Goal: Navigation & Orientation: Find specific page/section

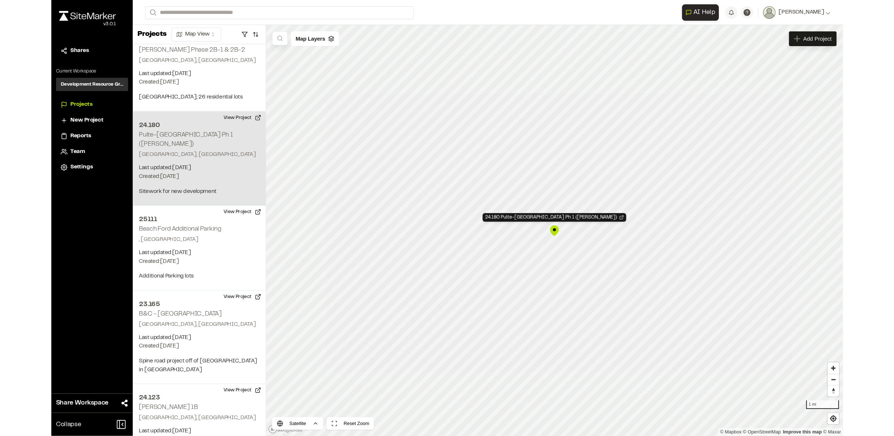
scroll to position [1782, 0]
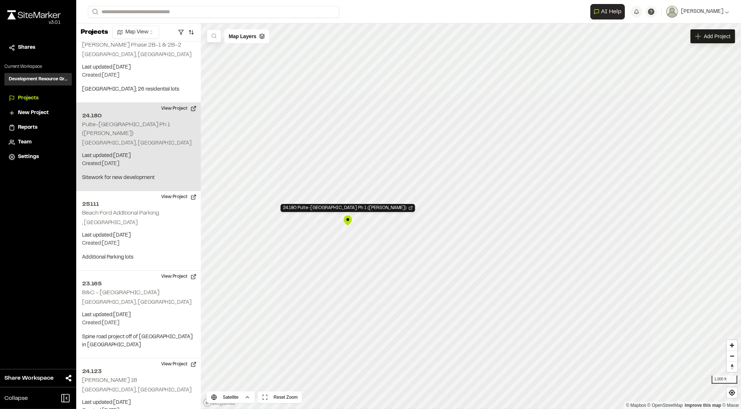
click at [347, 220] on div "24.180 Pulte-Marshwood Landing Ph 1 (McMullen)" at bounding box center [347, 220] width 11 height 11
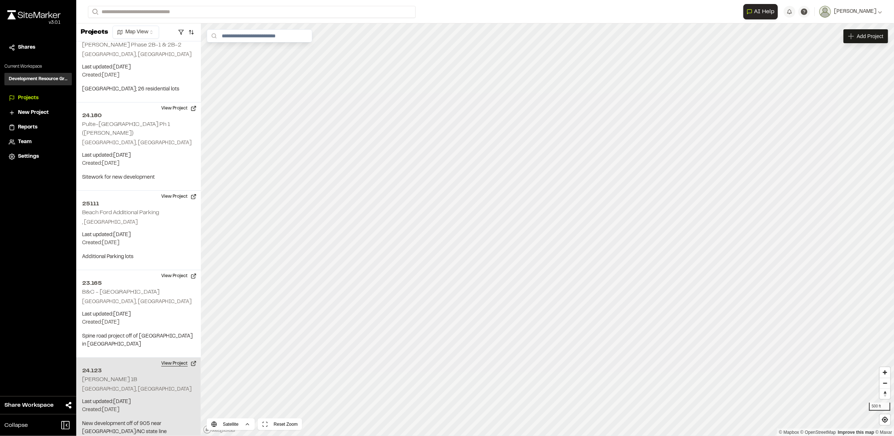
click at [191, 294] on div "1 of 1 projects used Max Active Project Limit Hit You have reached the limit of…" at bounding box center [484, 229] width 817 height 413
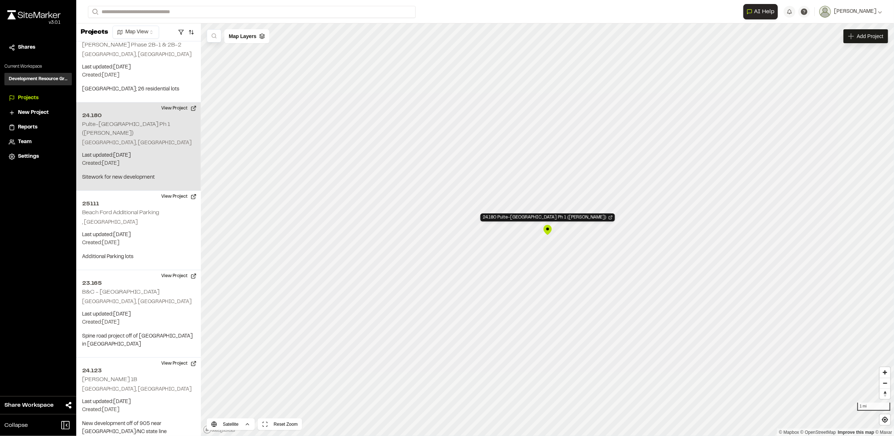
click at [548, 233] on div "24.180 Pulte-Marshwood Landing Ph 1 (McMullen)" at bounding box center [547, 230] width 11 height 11
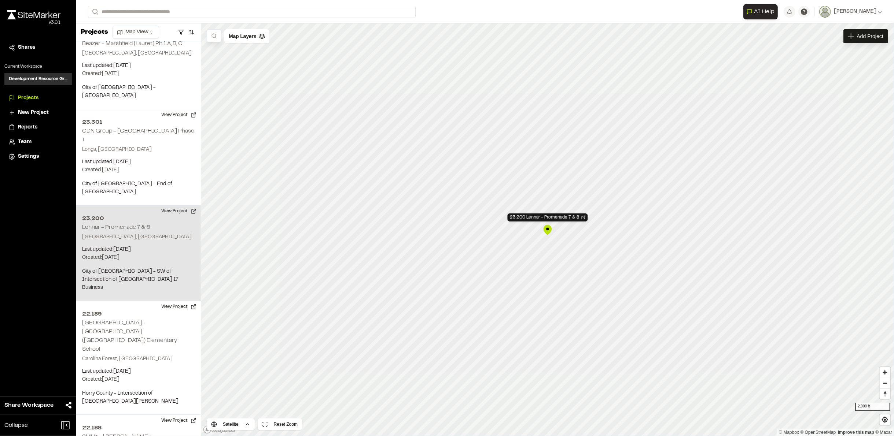
scroll to position [4654, 0]
click at [547, 229] on div "23.200 Lennar - Promenade 7 & 8" at bounding box center [547, 230] width 11 height 11
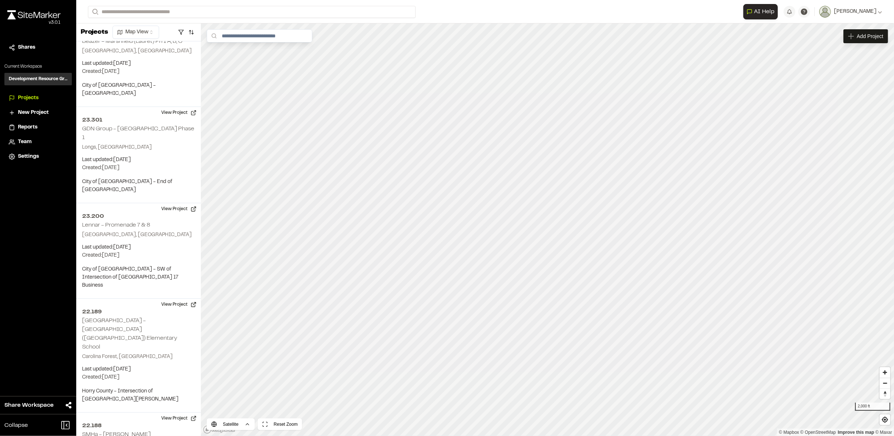
click at [741, 251] on html "**********" at bounding box center [447, 218] width 894 height 436
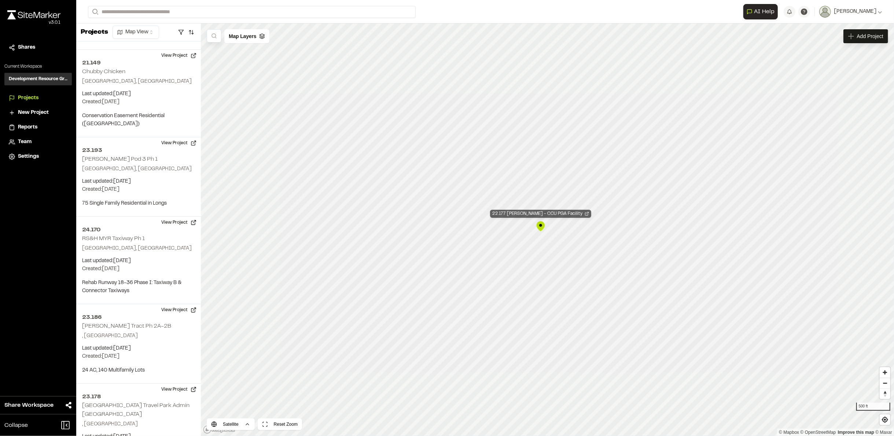
scroll to position [0, 0]
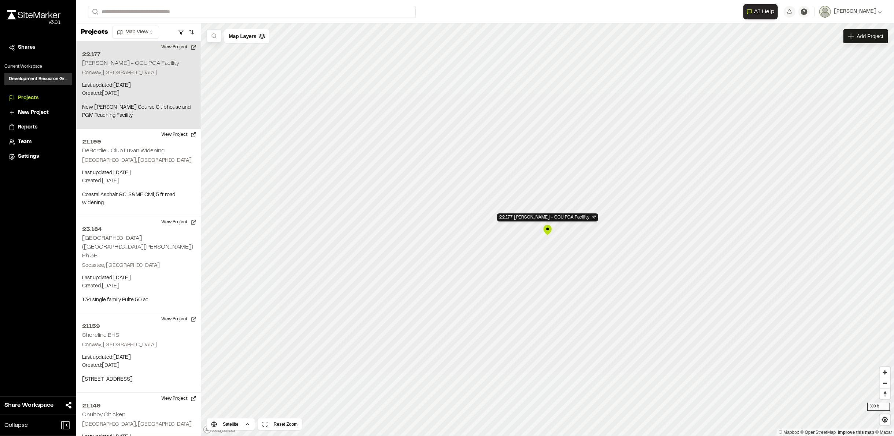
click at [550, 230] on div "22.177 Quackenbush - CCU PGA Facility" at bounding box center [547, 230] width 11 height 11
click at [544, 230] on div "22.177 Quackenbush - CCU PGA Facility" at bounding box center [547, 230] width 11 height 11
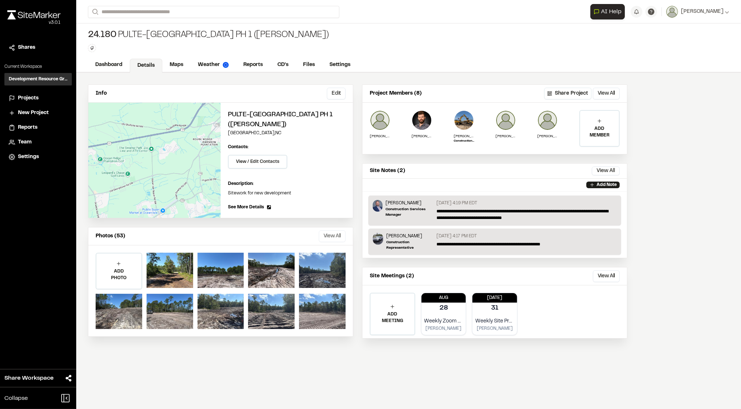
click at [325, 232] on button "View All" at bounding box center [332, 236] width 27 height 12
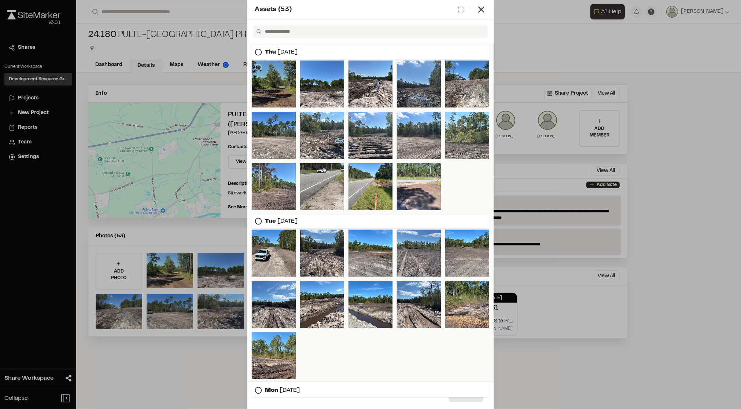
click at [269, 104] on div at bounding box center [274, 83] width 44 height 47
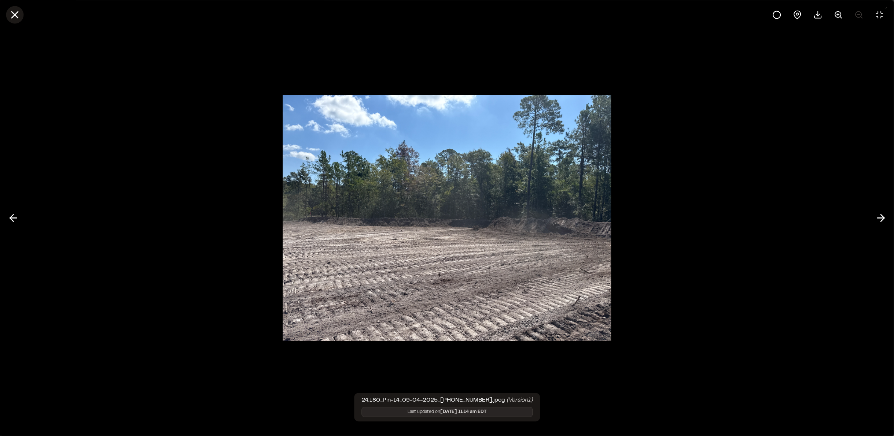
click at [17, 16] on icon at bounding box center [14, 14] width 12 height 12
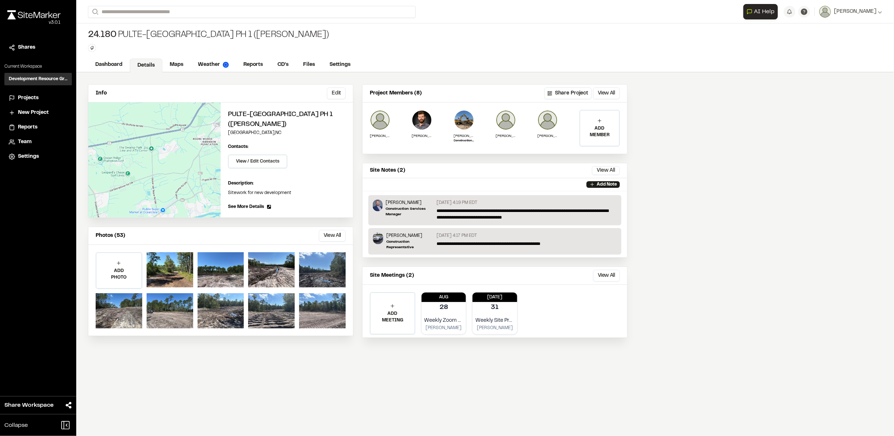
drag, startPoint x: 158, startPoint y: 424, endPoint x: 163, endPoint y: 406, distance: 18.9
click at [159, 408] on div "Assets ( 53 ) Thu Sep 04, 2025 Tue Sep 02, 2025 Mon Aug 11, 2025 Wed Aug 06, 20…" at bounding box center [447, 224] width 894 height 436
click at [169, 73] on div "Info Edit Edit Pulte-Marshwood Landing Ph 1 (McMullen) Ocean Isle Beach , NC Ed…" at bounding box center [357, 216] width 563 height 286
click at [170, 69] on link "Maps" at bounding box center [176, 66] width 29 height 14
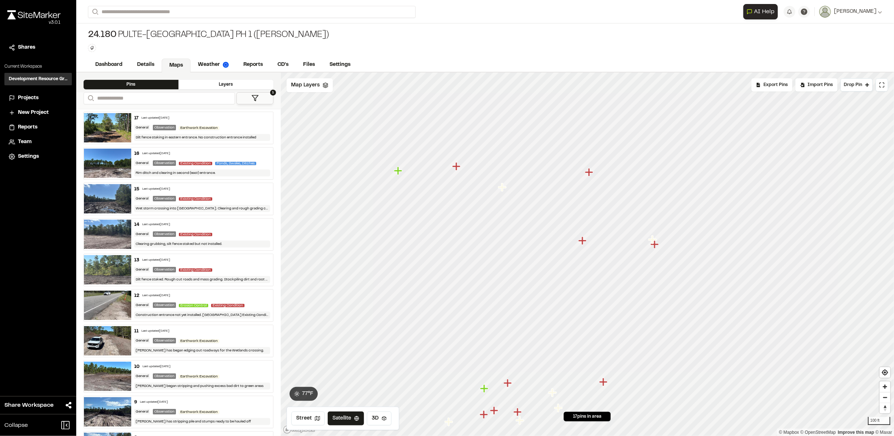
click at [591, 175] on icon "Map marker" at bounding box center [590, 173] width 10 height 10
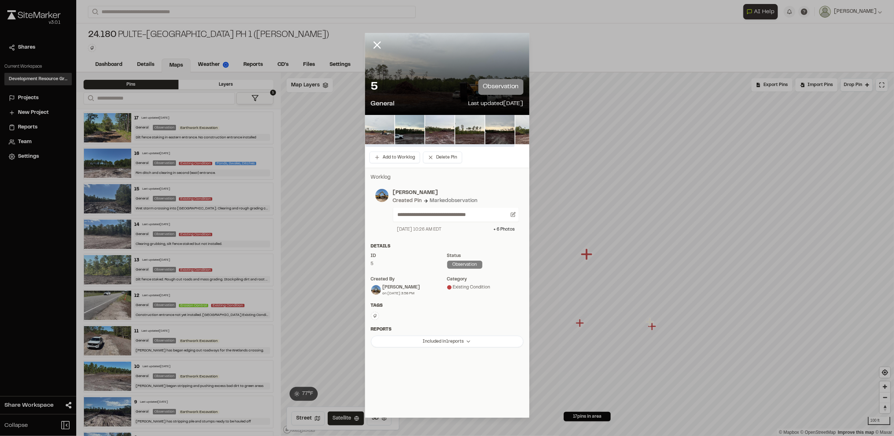
click at [386, 133] on img at bounding box center [379, 129] width 29 height 29
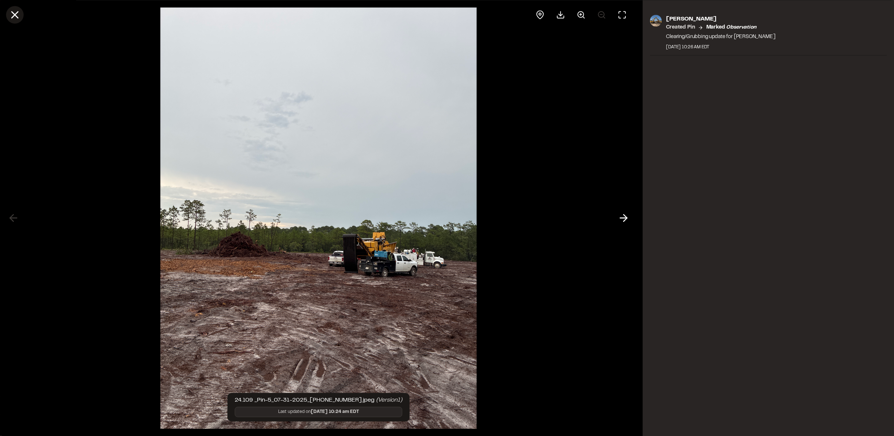
click at [12, 15] on icon at bounding box center [14, 14] width 12 height 12
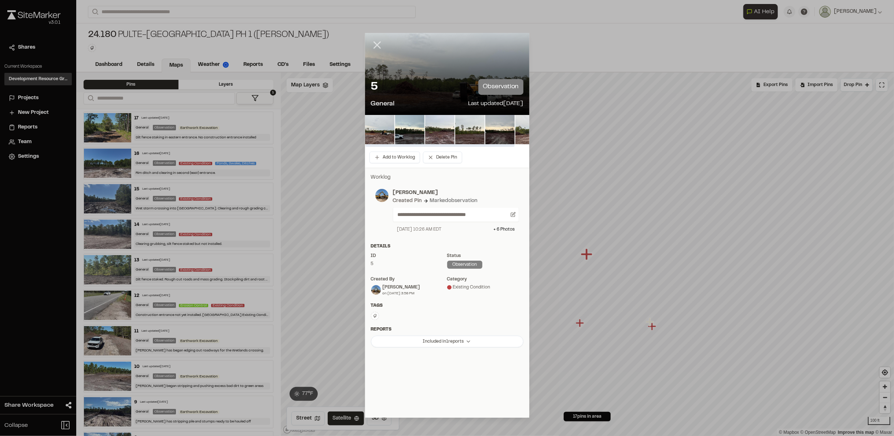
click at [381, 42] on icon at bounding box center [377, 45] width 12 height 12
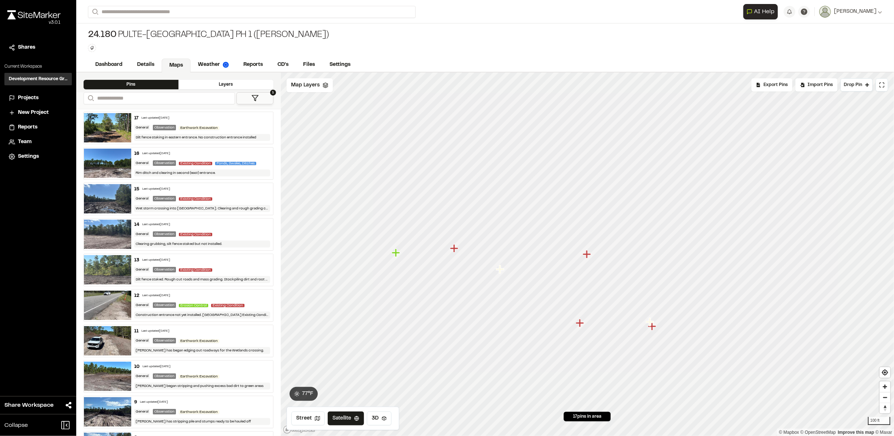
click at [581, 325] on icon "Map marker" at bounding box center [581, 324] width 10 height 10
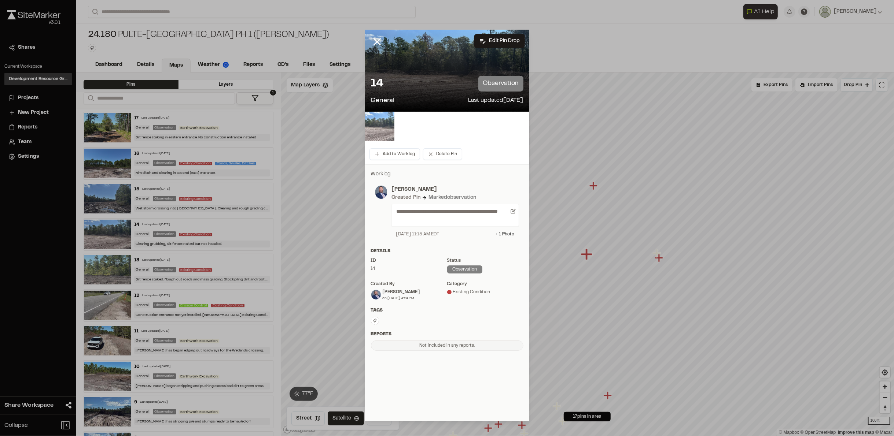
click at [373, 130] on img at bounding box center [379, 126] width 29 height 29
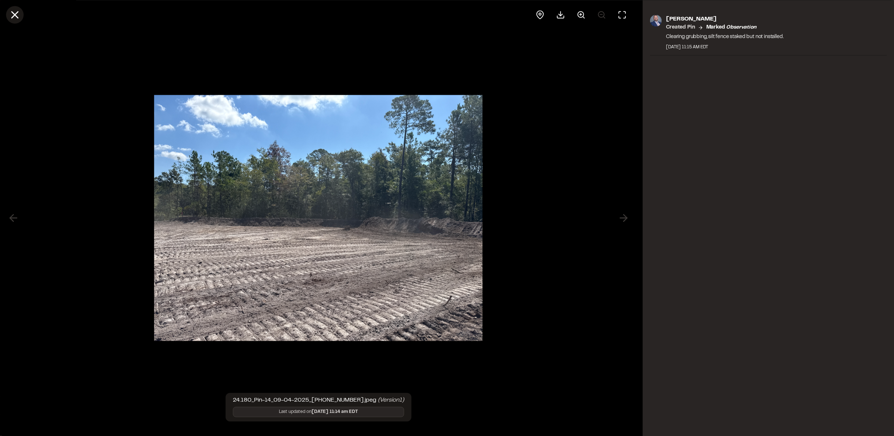
click at [15, 16] on line at bounding box center [15, 15] width 6 height 6
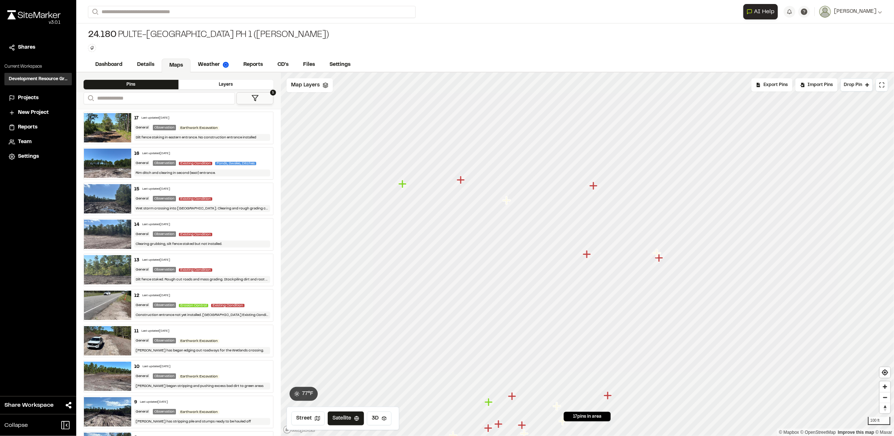
click at [660, 261] on icon "Map marker" at bounding box center [660, 259] width 10 height 10
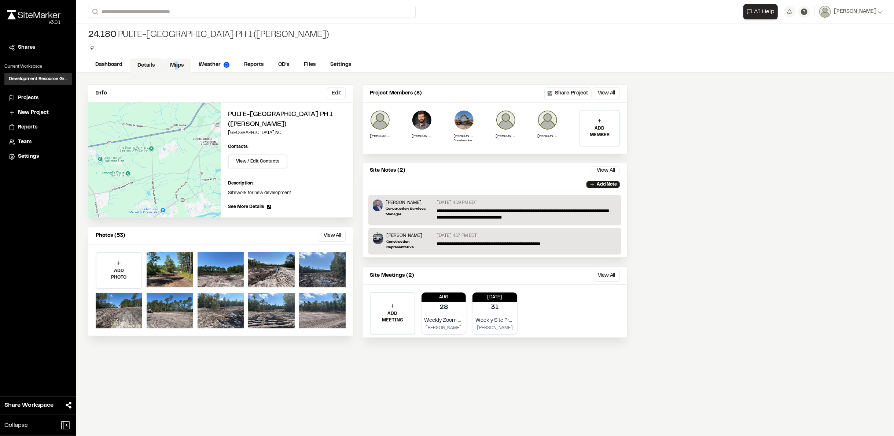
drag, startPoint x: 175, startPoint y: 59, endPoint x: 176, endPoint y: 63, distance: 4.0
click at [176, 63] on link "Maps" at bounding box center [176, 66] width 29 height 14
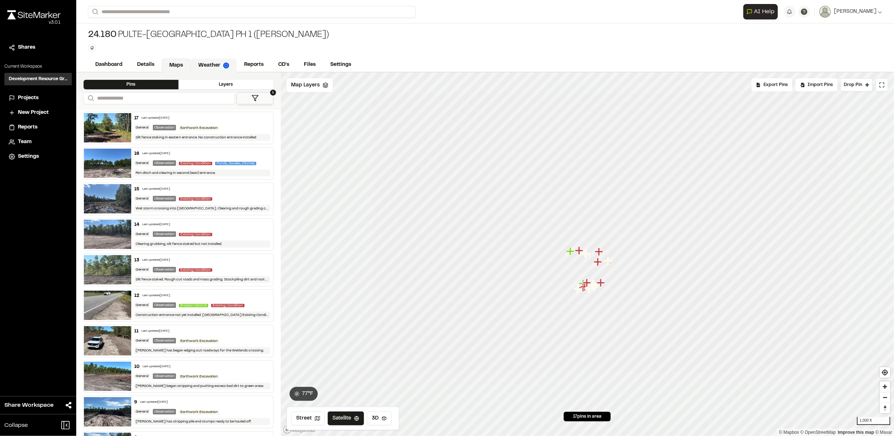
click at [208, 64] on link "Weather" at bounding box center [214, 66] width 46 height 14
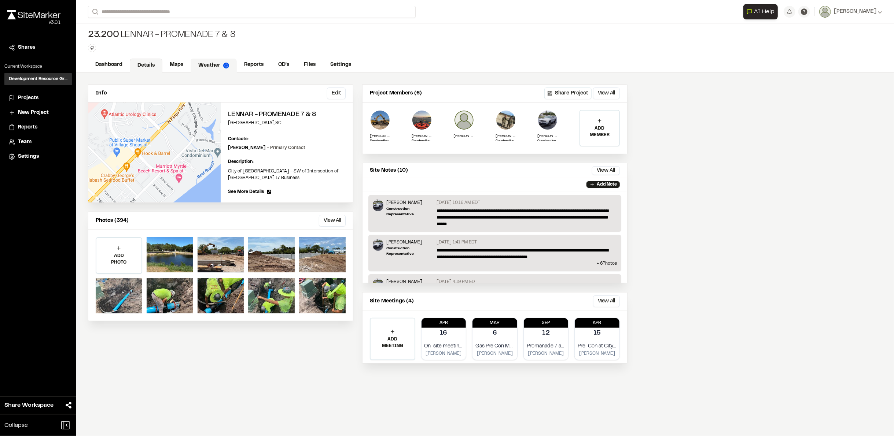
click at [209, 69] on link "Weather" at bounding box center [214, 66] width 46 height 14
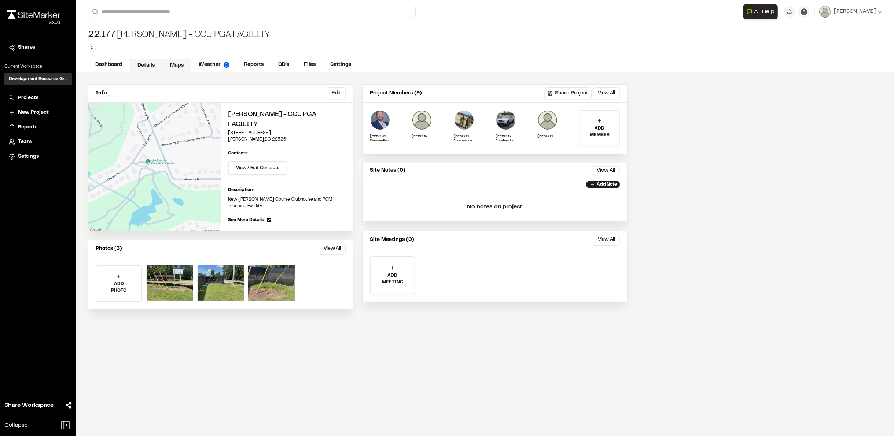
click at [177, 70] on link "Maps" at bounding box center [176, 66] width 29 height 14
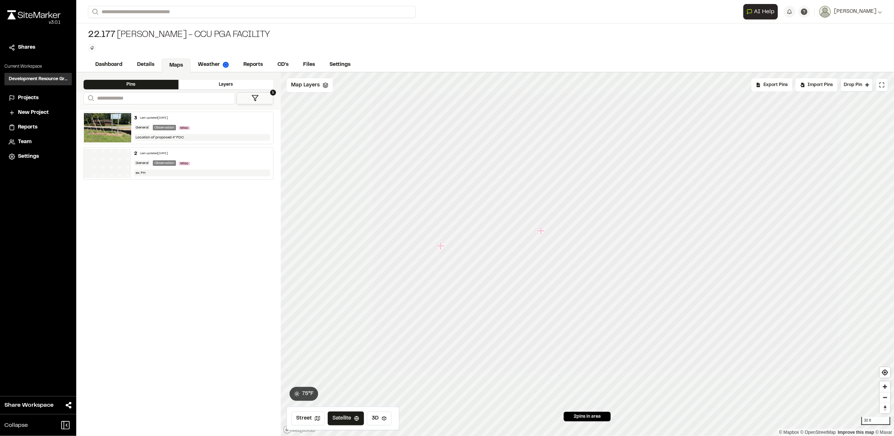
click at [542, 231] on icon "Map marker" at bounding box center [541, 231] width 8 height 8
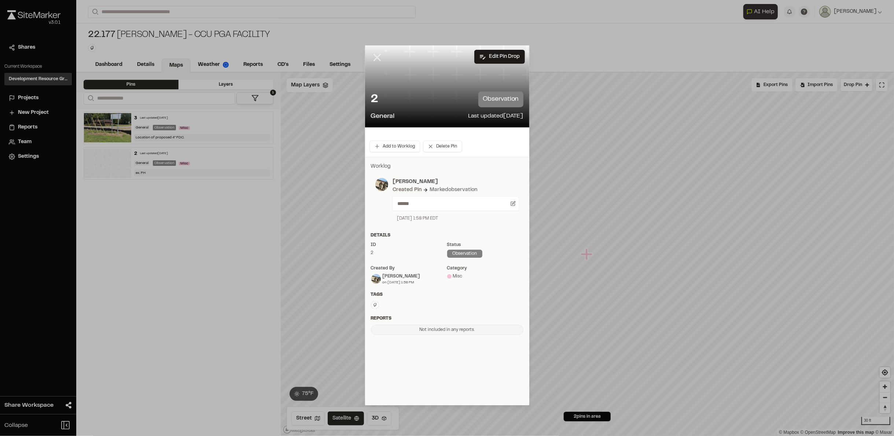
click at [379, 60] on line at bounding box center [377, 58] width 6 height 6
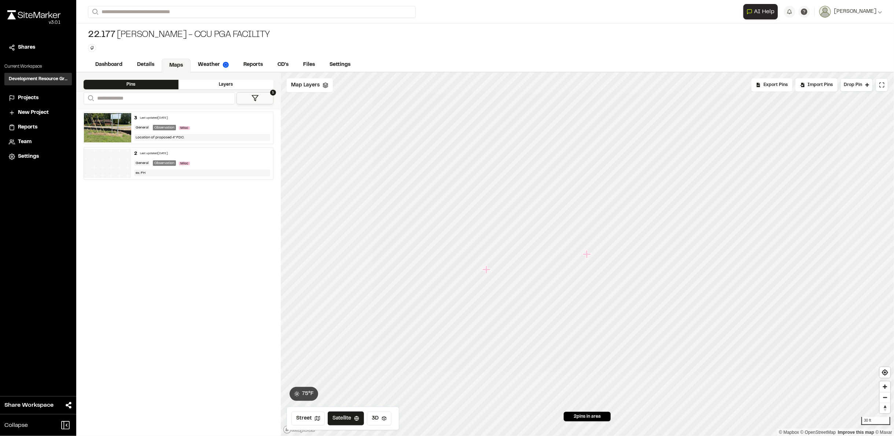
click at [487, 274] on icon "Map marker" at bounding box center [487, 270] width 10 height 10
click at [442, 234] on icon "Map marker" at bounding box center [441, 233] width 8 height 8
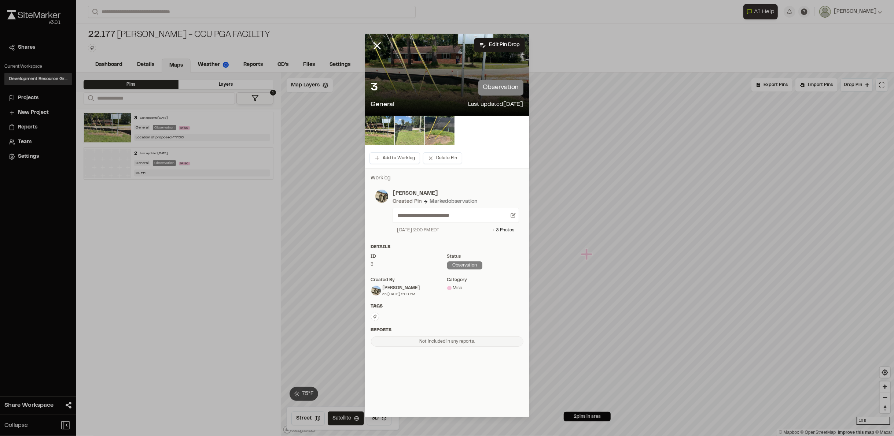
click at [414, 144] on img at bounding box center [409, 130] width 29 height 29
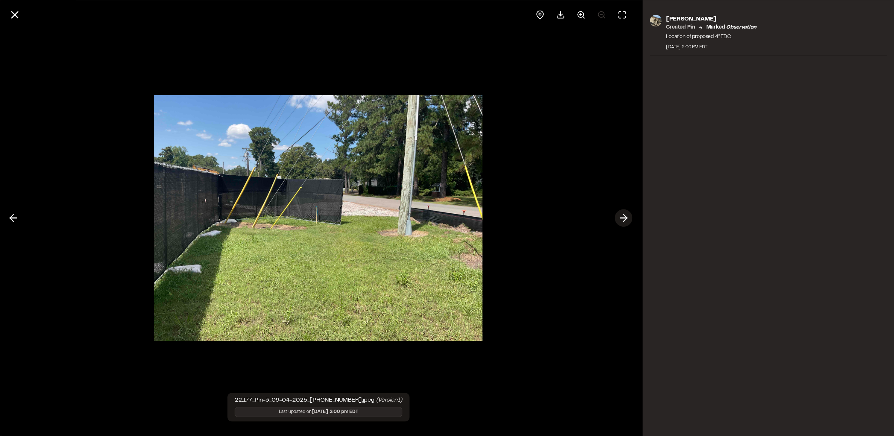
click at [624, 217] on icon at bounding box center [624, 218] width 12 height 12
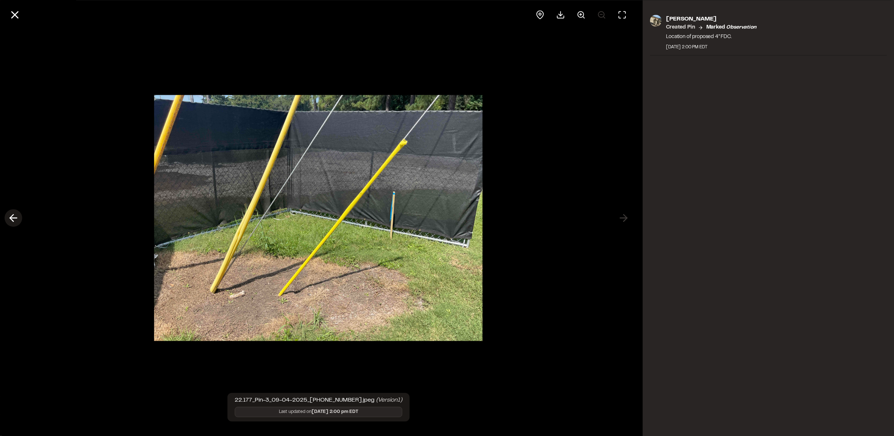
click at [10, 223] on icon at bounding box center [13, 218] width 12 height 12
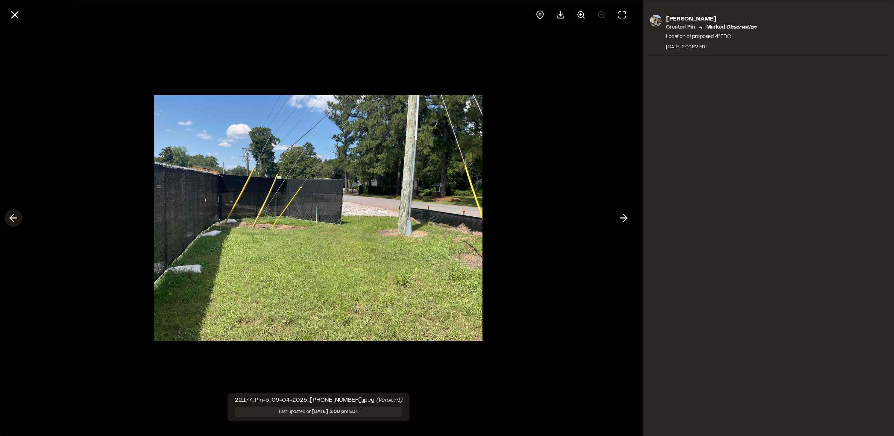
click at [10, 223] on icon at bounding box center [13, 218] width 12 height 12
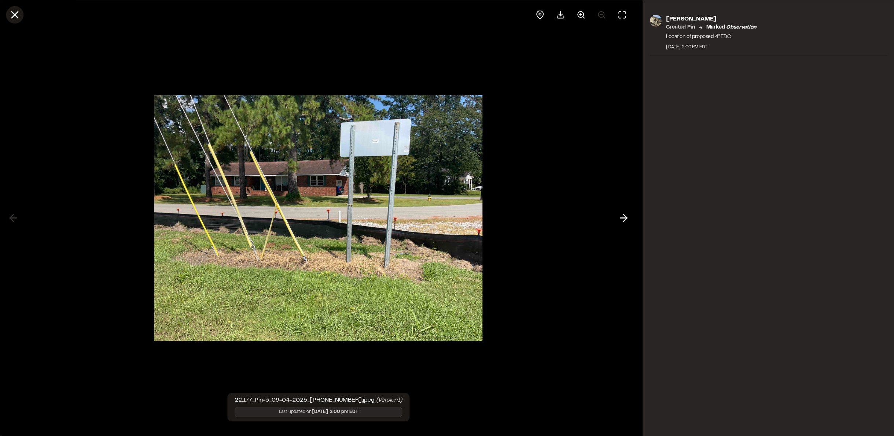
click at [10, 14] on icon at bounding box center [14, 14] width 12 height 12
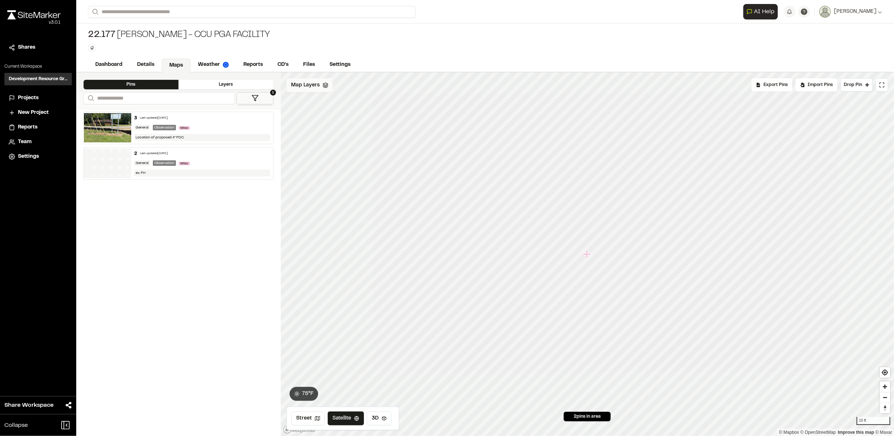
click at [310, 78] on div "Map Layers" at bounding box center [310, 85] width 46 height 14
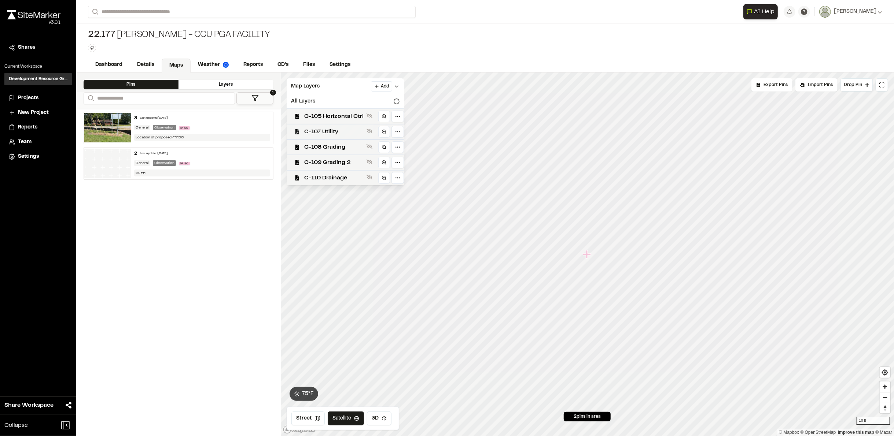
click at [324, 130] on span "C-107 Utility" at bounding box center [333, 132] width 59 height 9
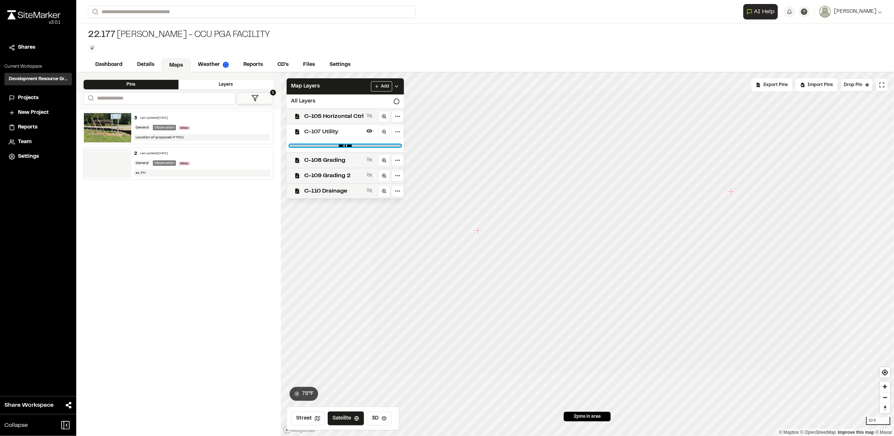
drag, startPoint x: 391, startPoint y: 145, endPoint x: 324, endPoint y: 144, distance: 67.1
type input "****"
click at [324, 145] on input "range" at bounding box center [344, 146] width 111 height 2
click at [91, 126] on img at bounding box center [107, 127] width 47 height 29
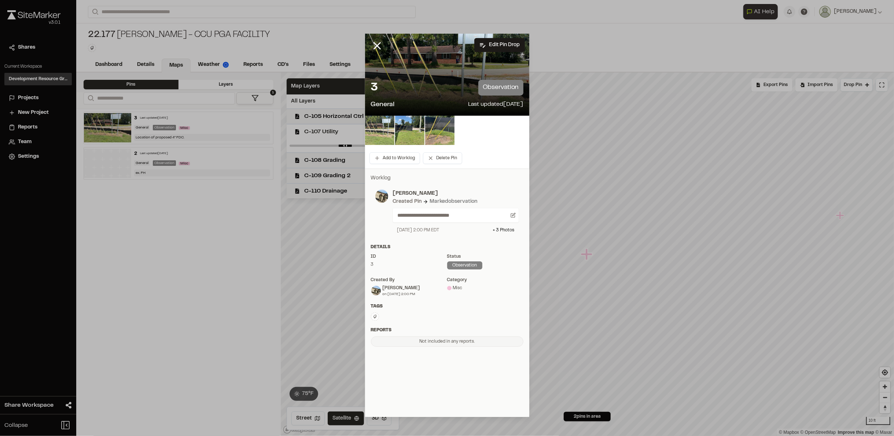
click at [375, 136] on img at bounding box center [379, 130] width 29 height 29
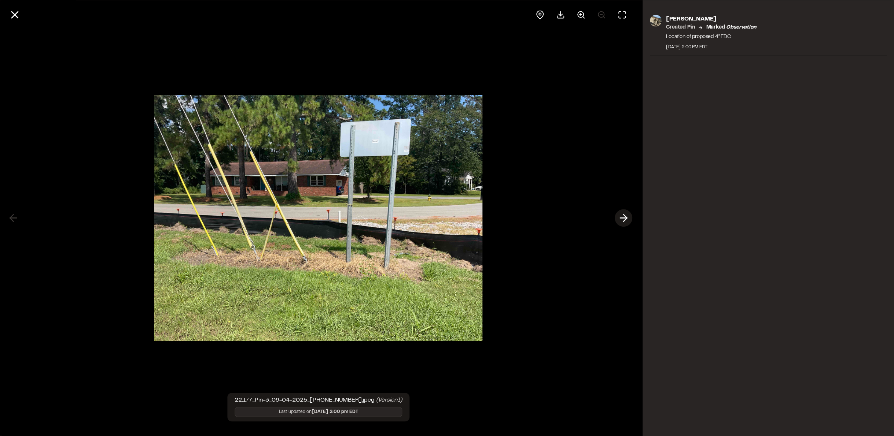
click at [621, 216] on icon at bounding box center [624, 218] width 12 height 12
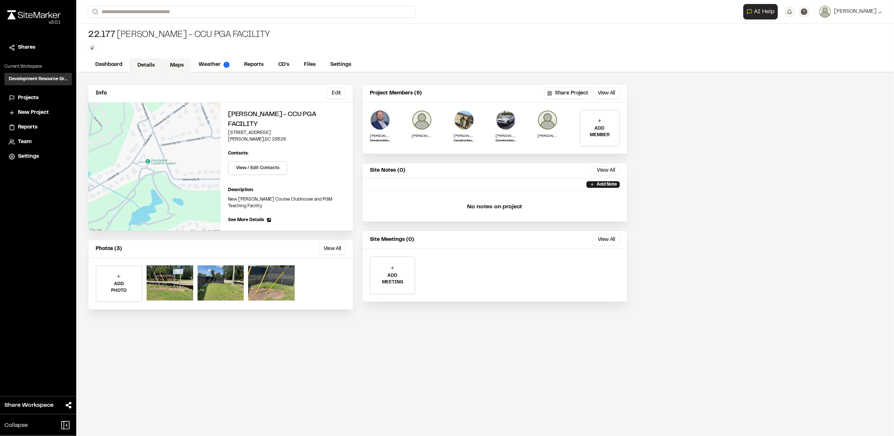
click at [172, 60] on link "Maps" at bounding box center [176, 66] width 29 height 14
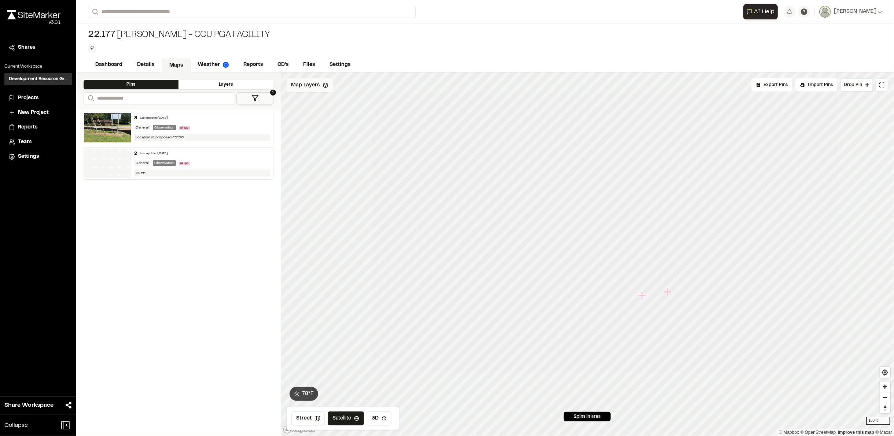
click at [304, 84] on span "Map Layers" at bounding box center [305, 85] width 29 height 8
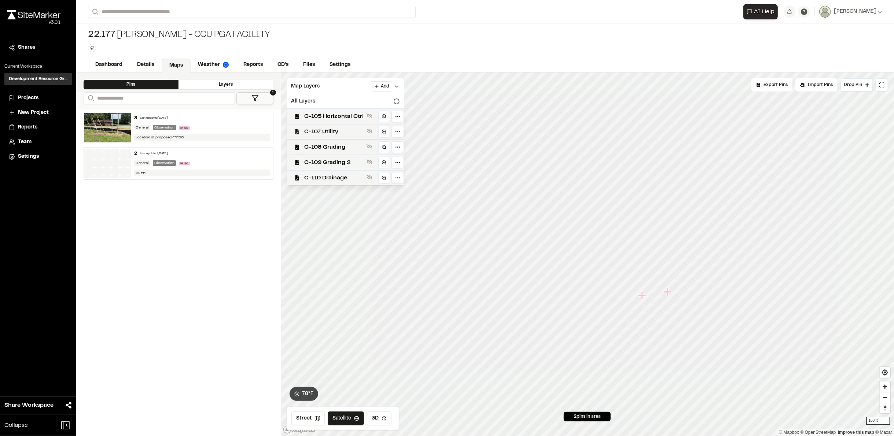
click at [311, 129] on span "C-107 Utility" at bounding box center [333, 132] width 59 height 9
